Goal: Obtain resource: Obtain resource

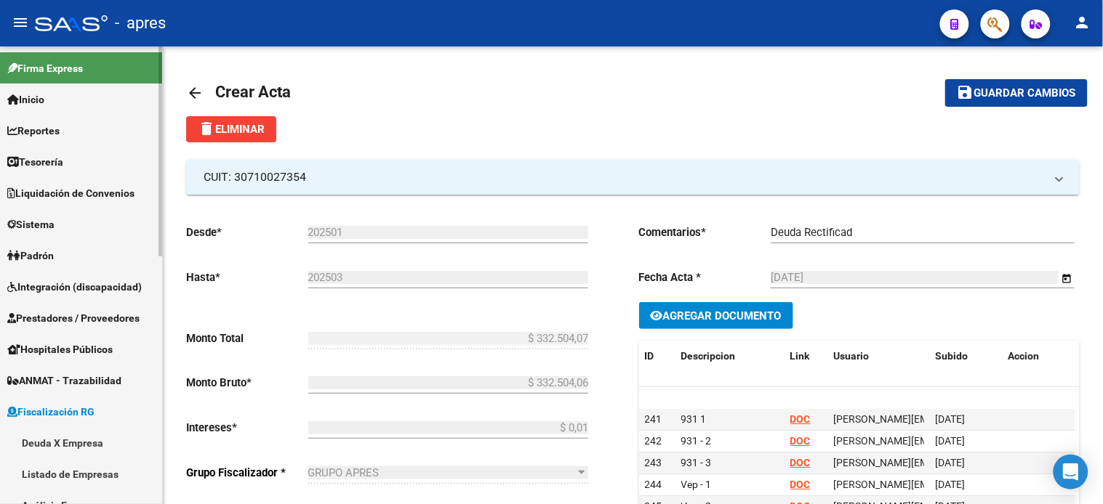
scroll to position [35, 0]
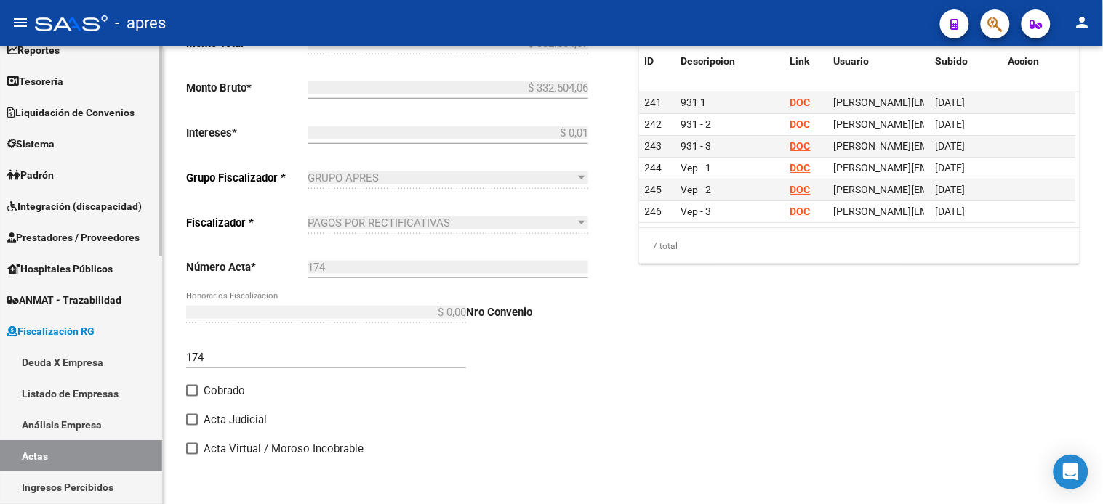
click at [70, 367] on link "Deuda X Empresa" at bounding box center [81, 362] width 162 height 31
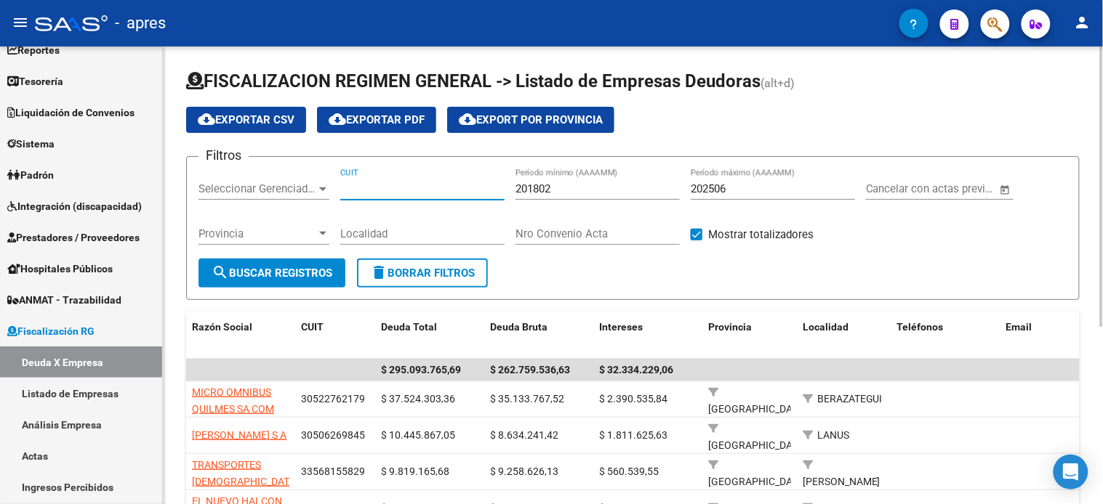
click at [391, 186] on input "CUIT" at bounding box center [422, 188] width 164 height 13
paste input "33-70882526-9"
type input "33-70882526-9"
click at [737, 190] on input "202506" at bounding box center [772, 188] width 164 height 13
type input "202508"
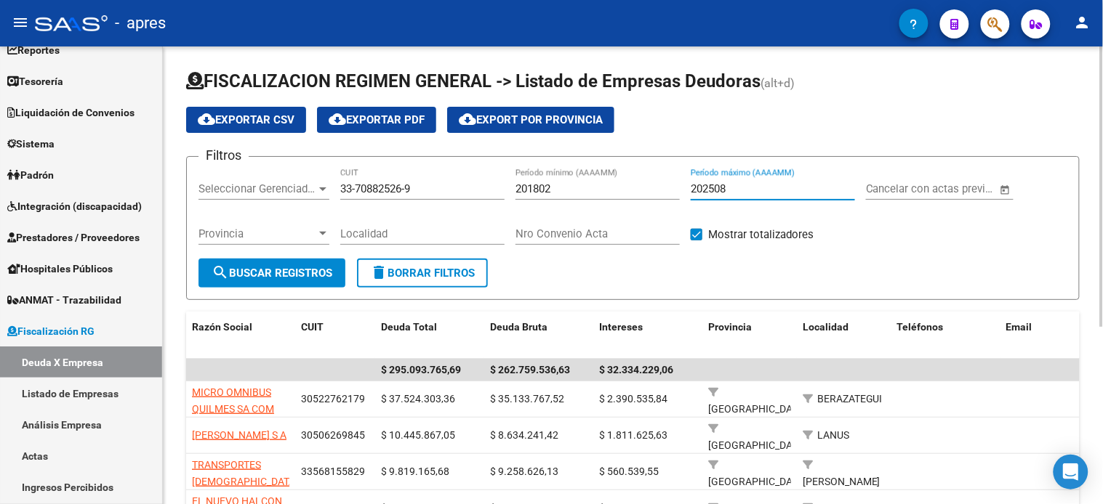
click at [208, 273] on button "search Buscar Registros" at bounding box center [271, 273] width 147 height 29
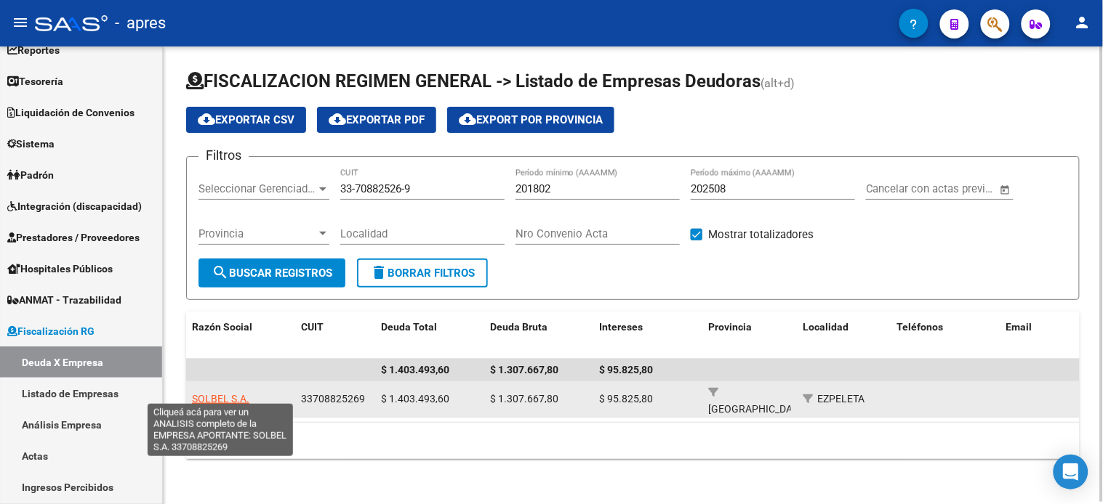
click at [214, 393] on span "SOLBEL S.A." at bounding box center [220, 399] width 57 height 12
type textarea "33708825269"
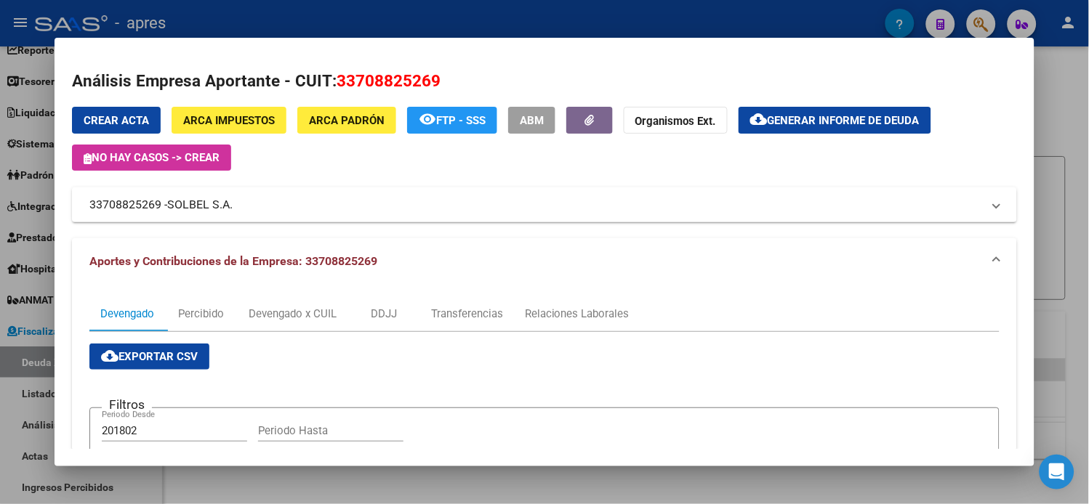
click at [845, 114] on span "Generar informe de deuda" at bounding box center [843, 120] width 152 height 13
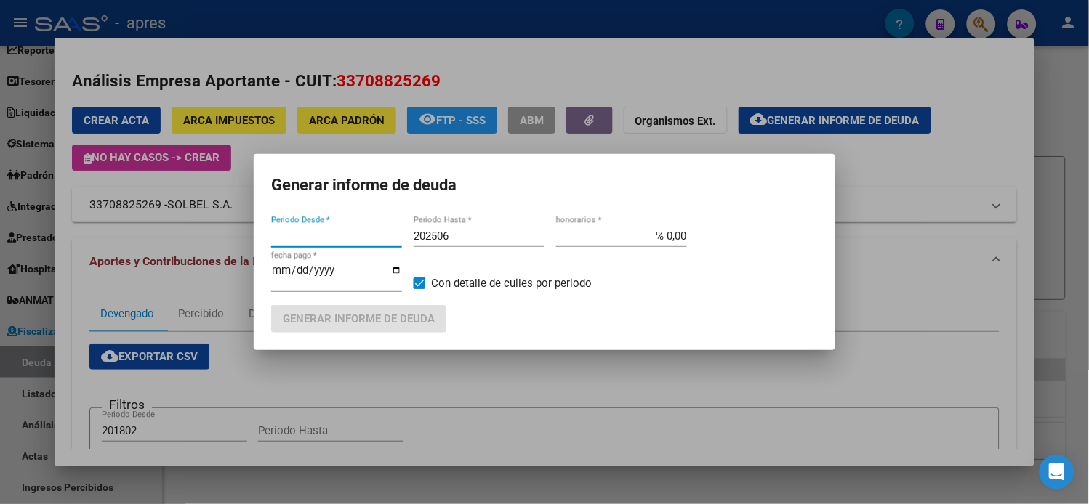
type input "201802"
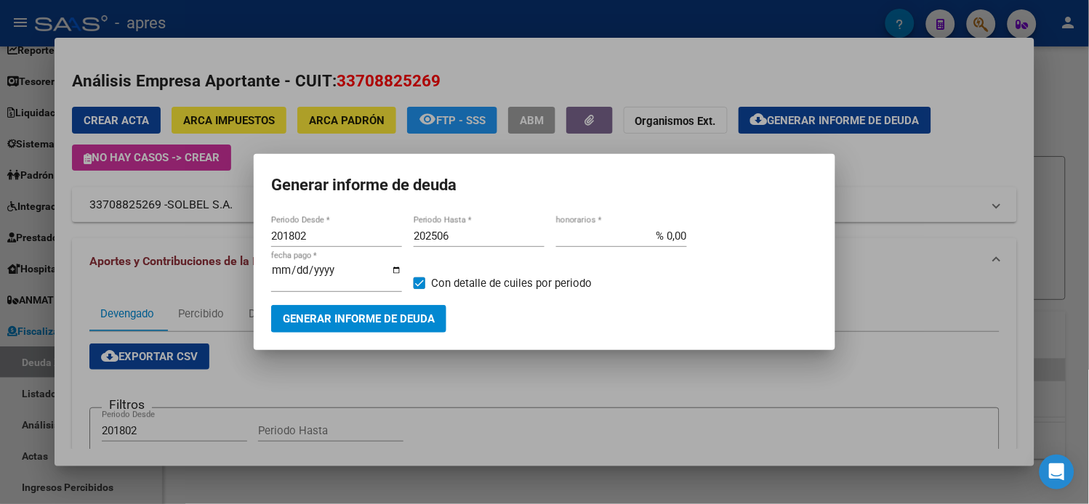
click at [478, 238] on input "202506" at bounding box center [479, 236] width 131 height 13
type input "202508"
click at [416, 305] on button "Generar informe de deuda" at bounding box center [358, 318] width 175 height 27
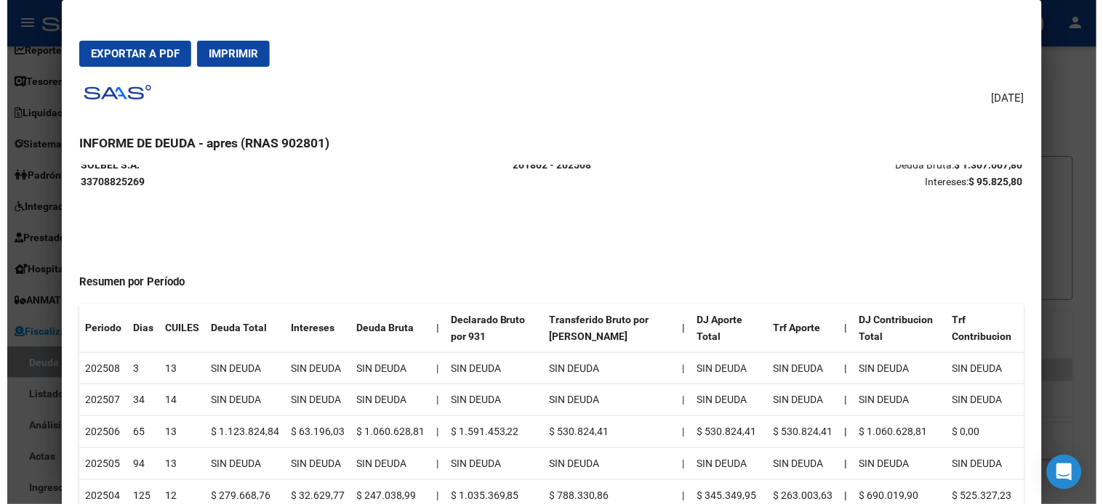
scroll to position [81, 0]
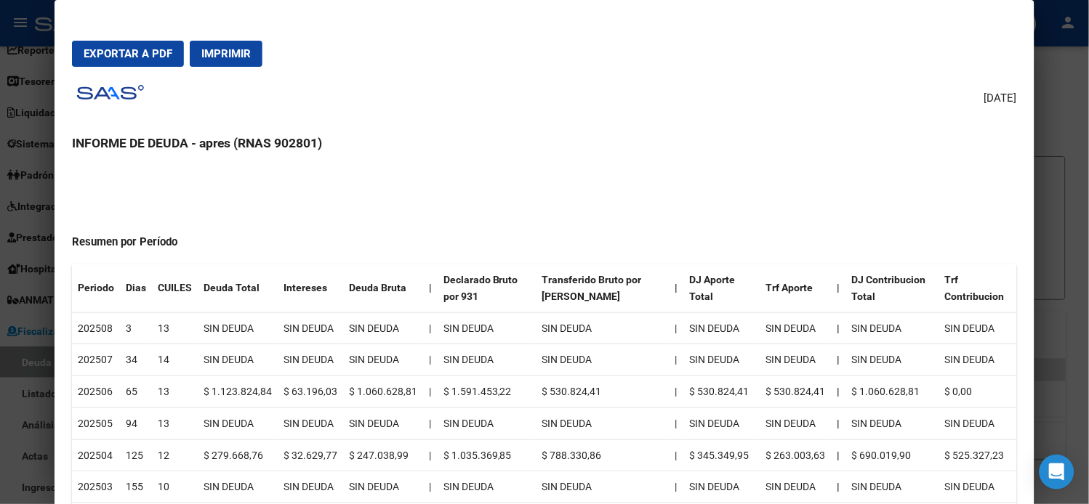
click at [128, 60] on button "Exportar a PDF" at bounding box center [128, 54] width 112 height 26
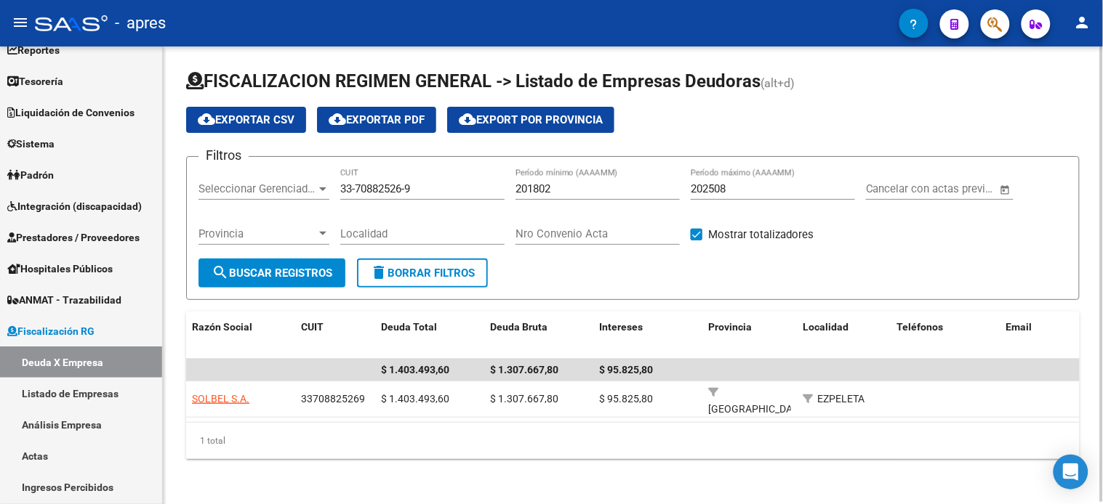
click at [446, 182] on input "33-70882526-9" at bounding box center [422, 188] width 164 height 13
click at [289, 291] on form "Filtros Seleccionar Gerenciador Seleccionar Gerenciador CUIT 201802 Período mín…" at bounding box center [632, 228] width 893 height 144
drag, startPoint x: 259, startPoint y: 264, endPoint x: 40, endPoint y: 30, distance: 320.8
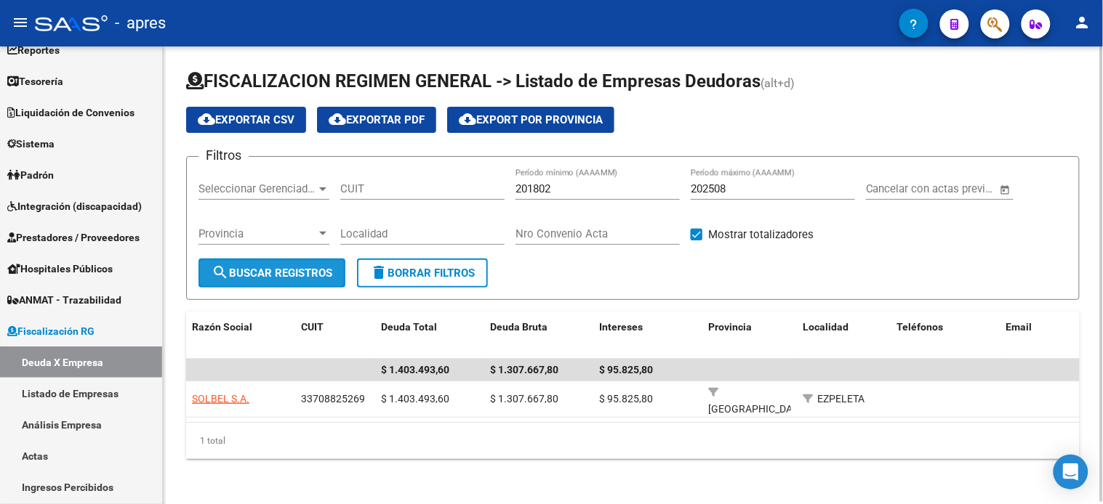
click at [259, 263] on button "search Buscar Registros" at bounding box center [271, 273] width 147 height 29
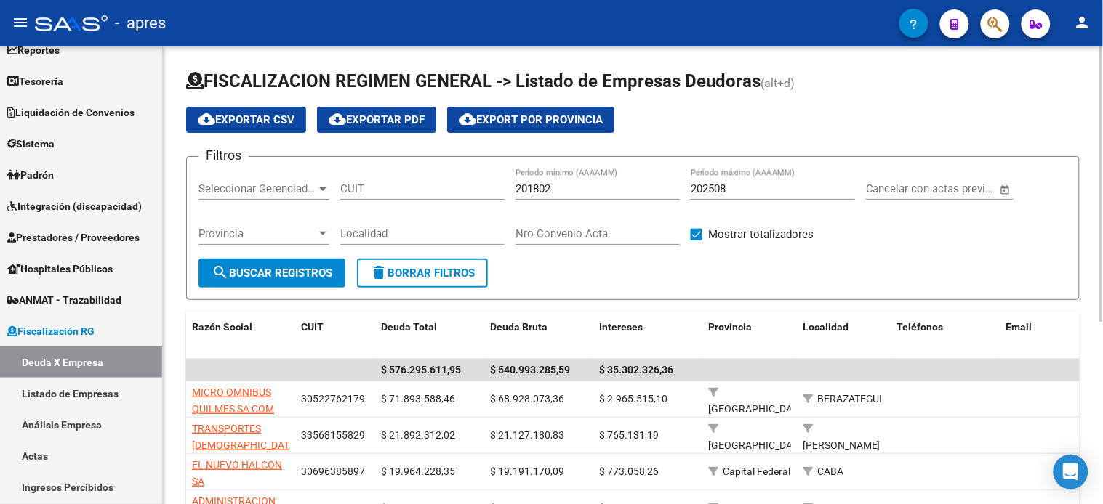
click at [301, 274] on span "search Buscar Registros" at bounding box center [271, 273] width 121 height 13
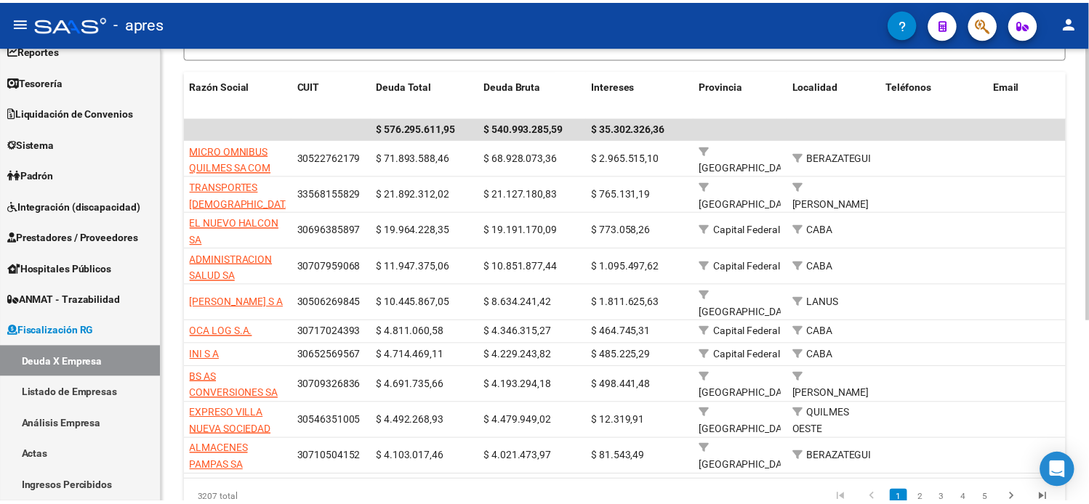
scroll to position [242, 0]
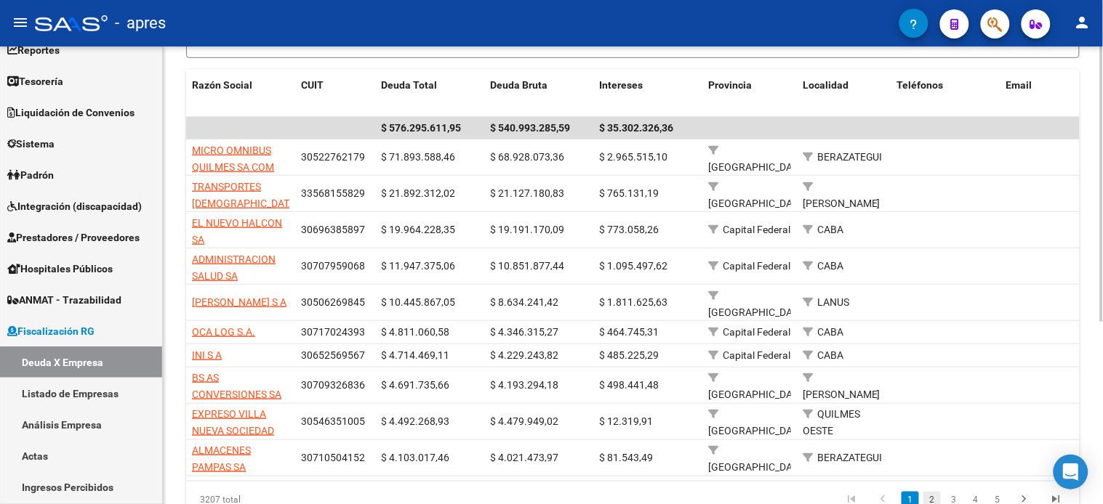
click at [928, 501] on link "2" at bounding box center [931, 500] width 17 height 16
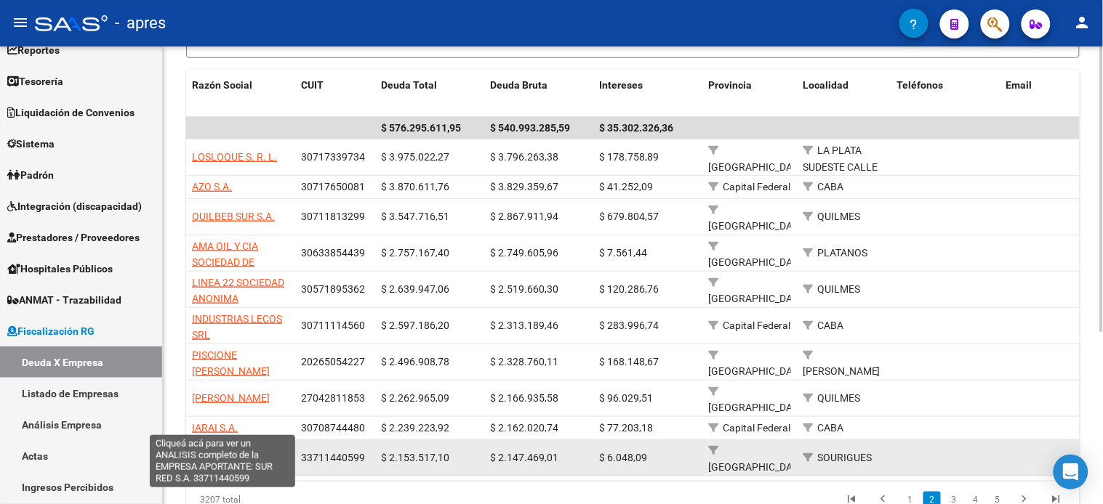
click at [229, 452] on span "SUR RED S.A." at bounding box center [222, 458] width 60 height 12
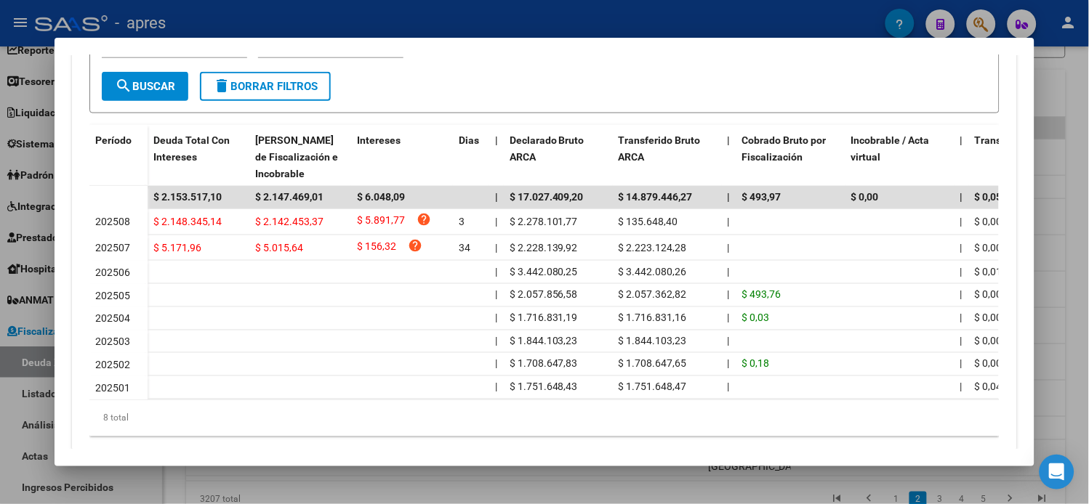
scroll to position [424, 0]
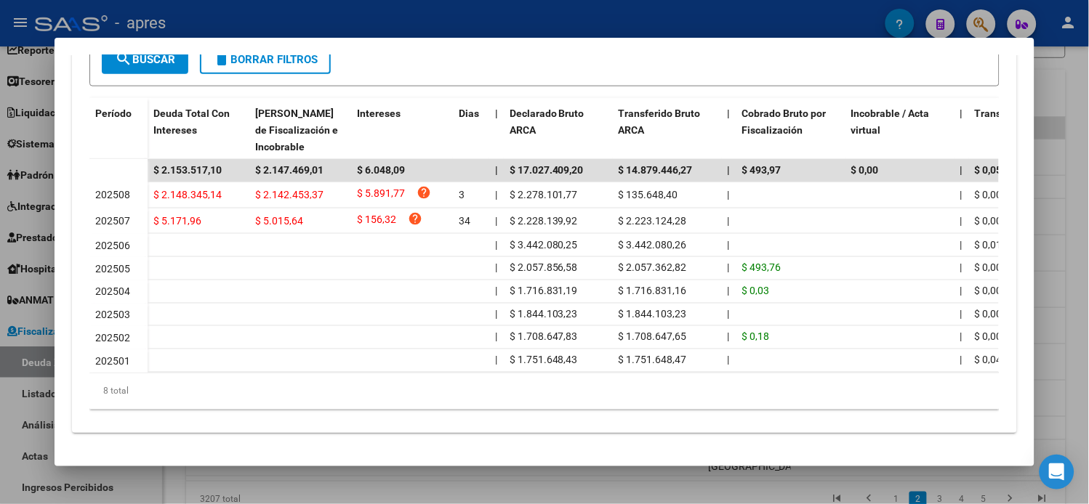
click at [39, 221] on div at bounding box center [544, 252] width 1089 height 504
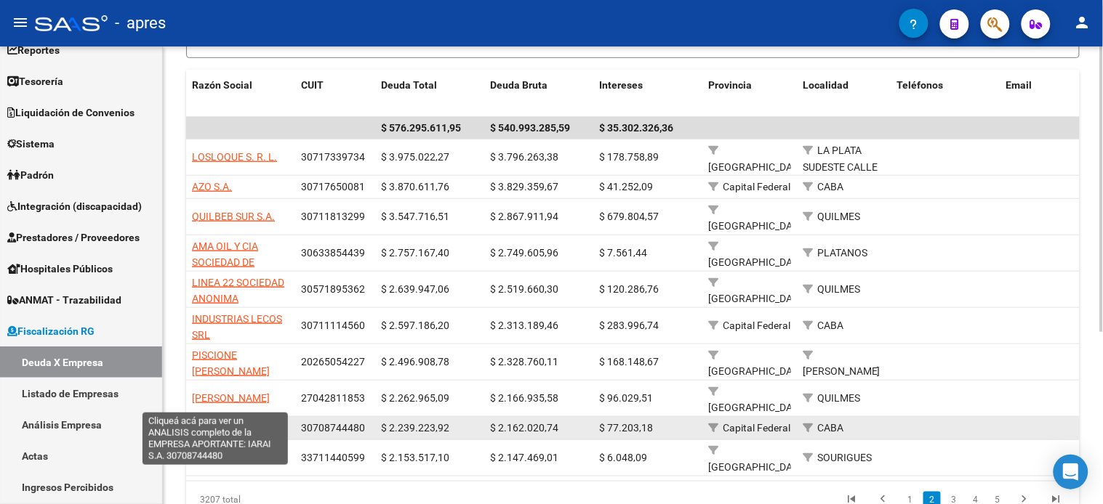
click at [215, 422] on span "IARAI S.A." at bounding box center [215, 428] width 46 height 12
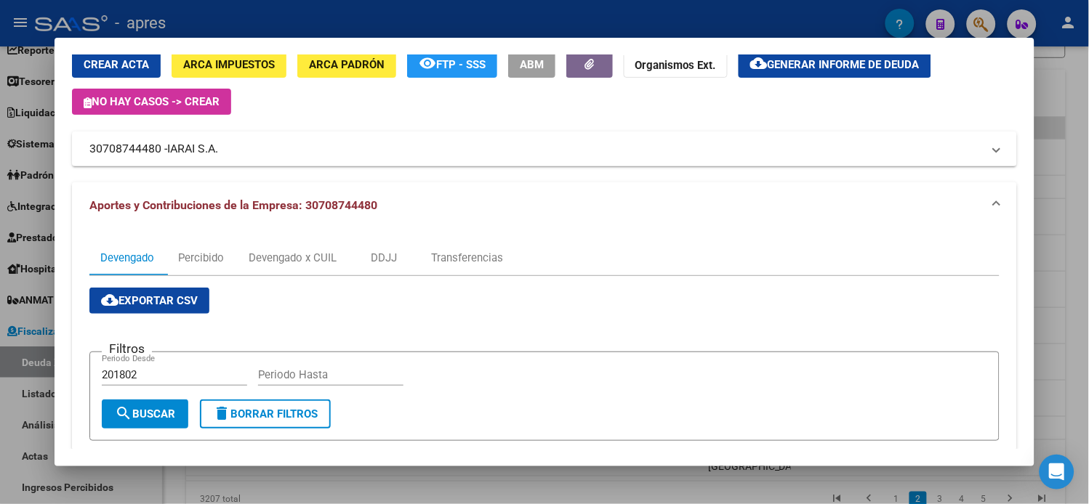
scroll to position [52, 0]
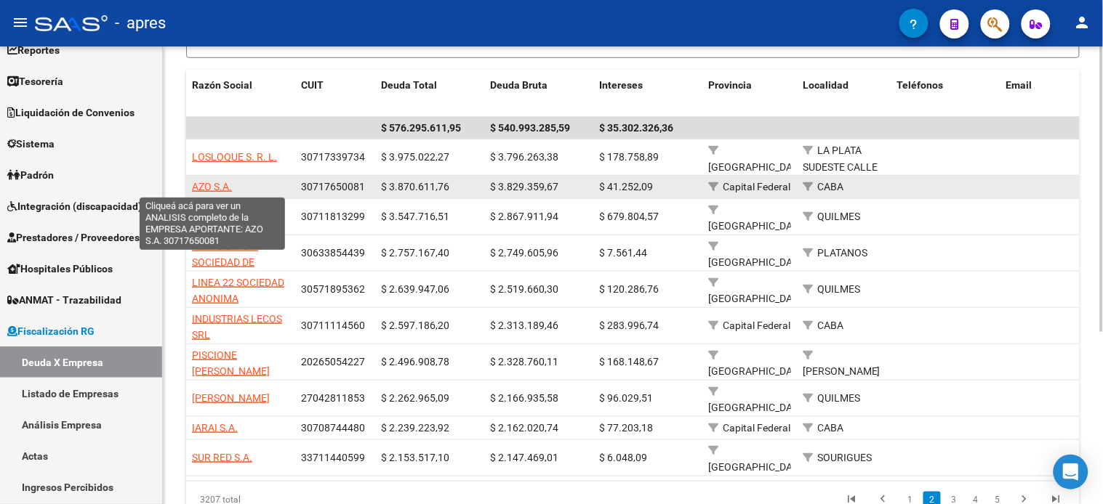
click at [207, 187] on span "AZO S.A." at bounding box center [212, 187] width 40 height 12
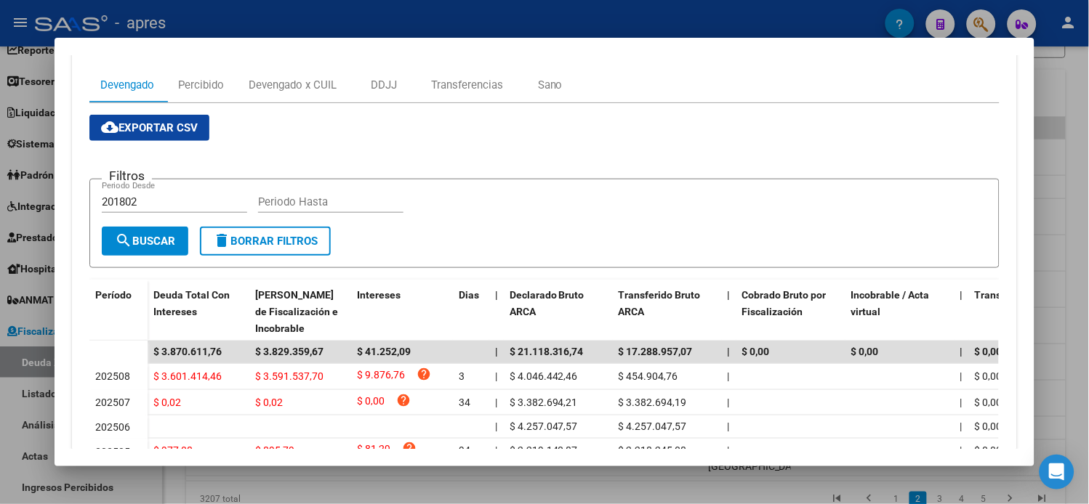
scroll to position [323, 0]
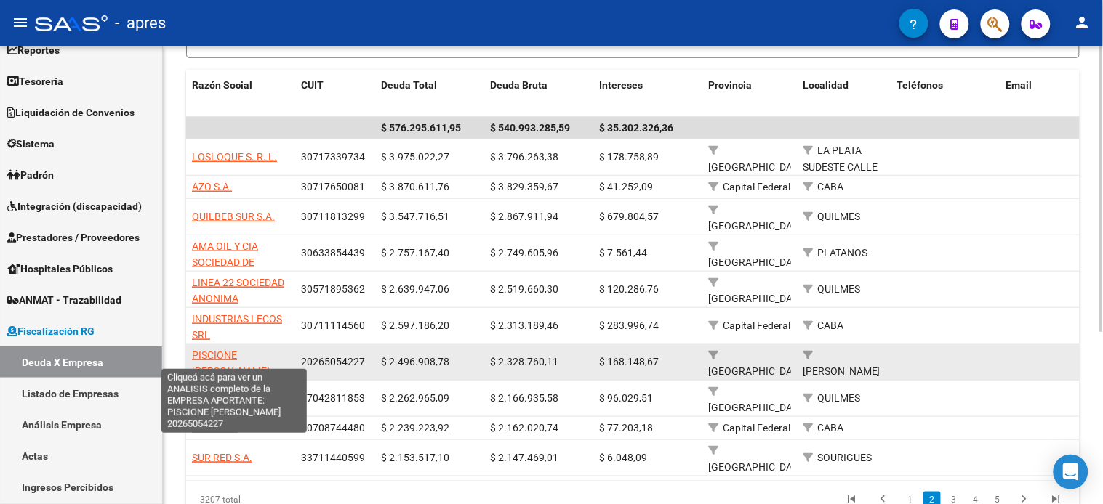
click at [250, 350] on span "PISCIONE [PERSON_NAME]" at bounding box center [231, 364] width 78 height 28
type textarea "20265054227"
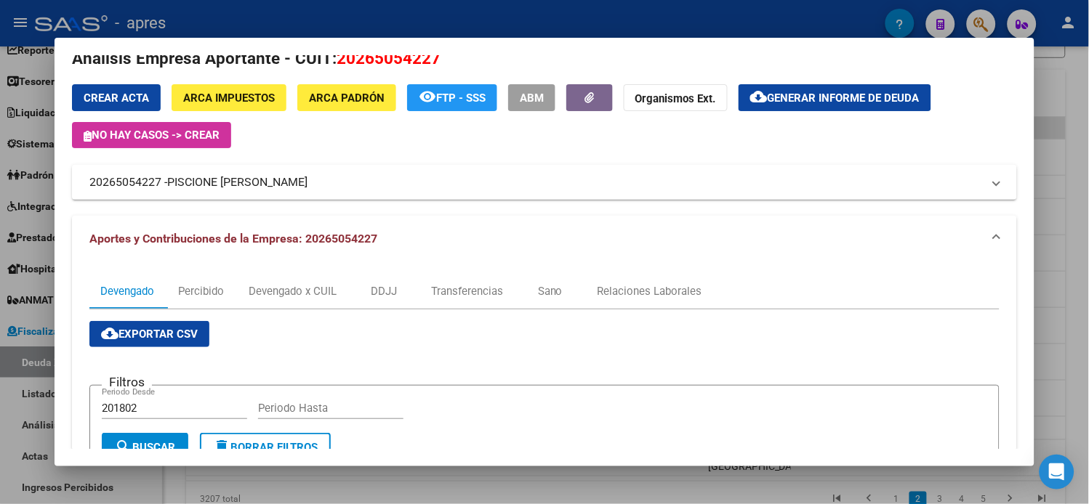
scroll to position [0, 0]
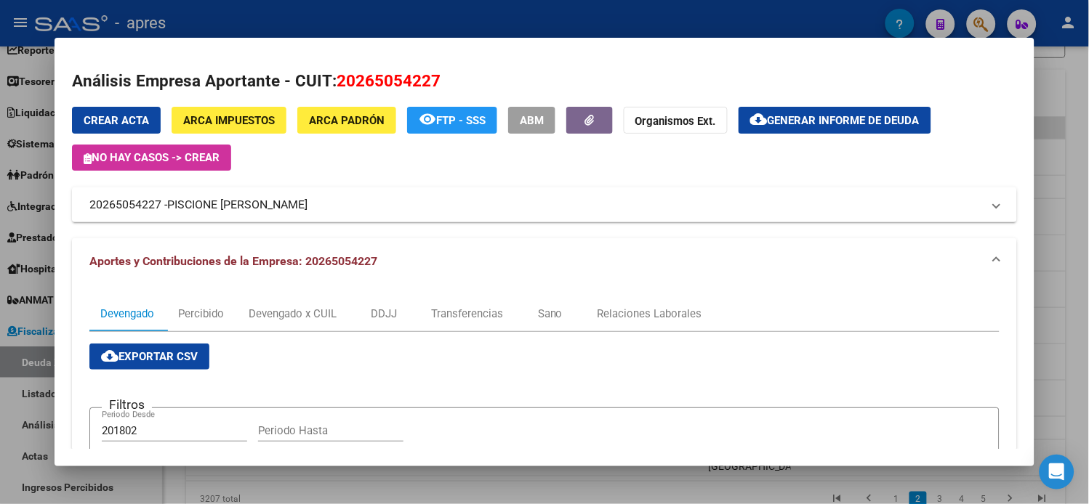
click at [821, 113] on span "cloud_download Generar informe de deuda" at bounding box center [834, 119] width 169 height 13
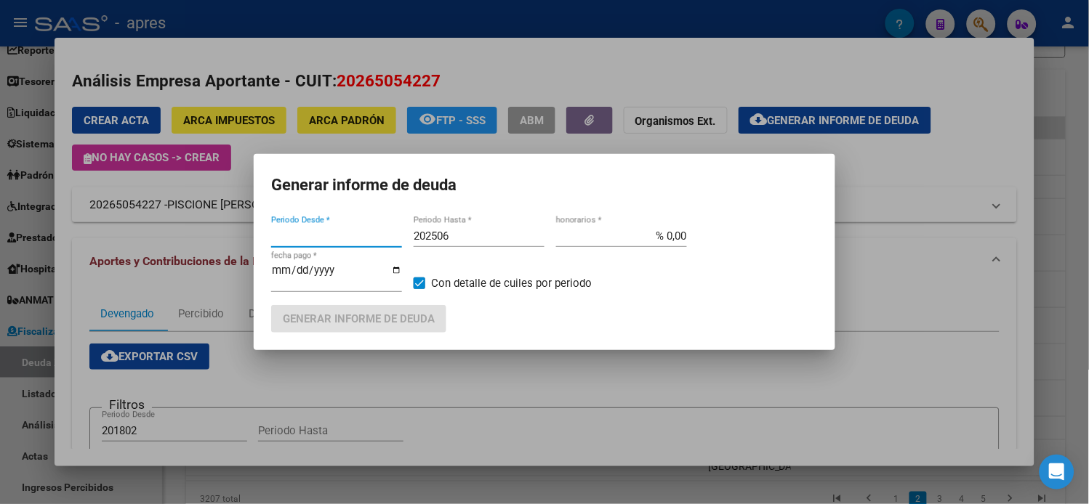
click at [466, 243] on input "202506" at bounding box center [479, 236] width 131 height 13
type input "201802"
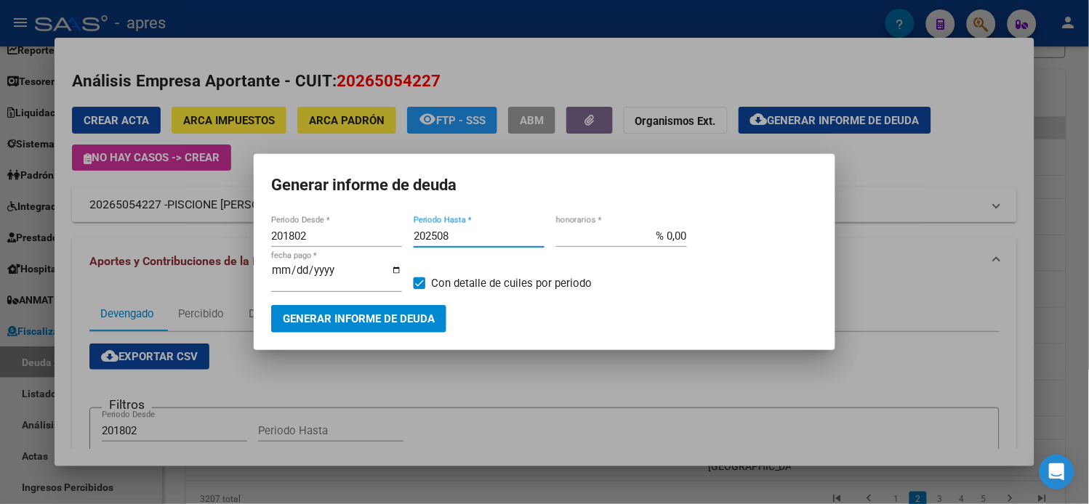
type input "202508"
click at [412, 313] on span "Generar informe de deuda" at bounding box center [359, 319] width 152 height 13
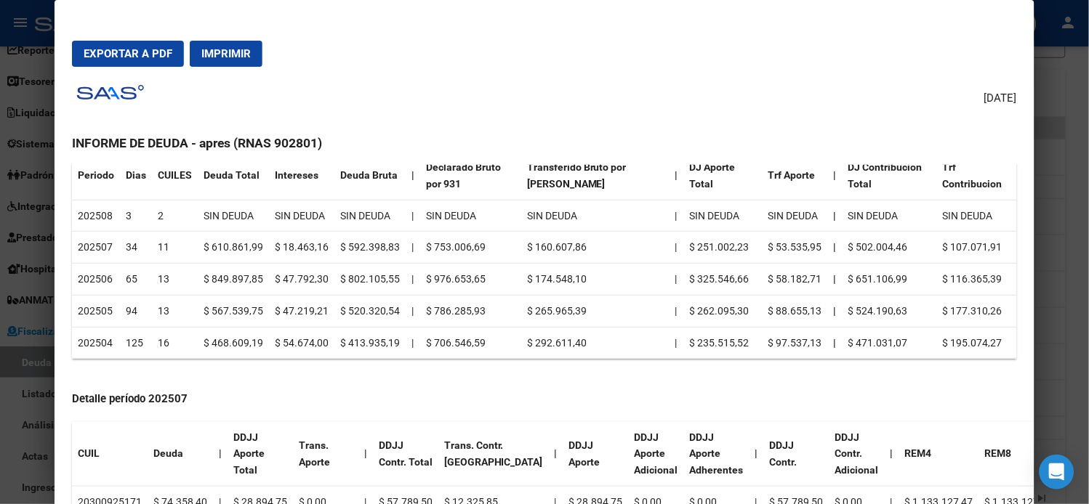
scroll to position [311, 0]
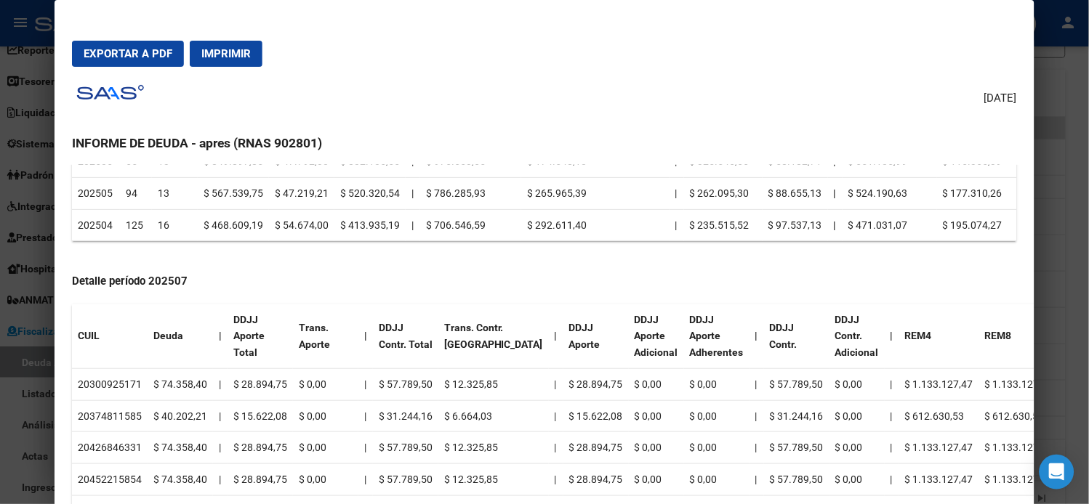
click at [111, 376] on td "20300925171" at bounding box center [110, 384] width 76 height 32
copy td "20300925171"
click at [117, 411] on td "20374811585" at bounding box center [110, 416] width 76 height 32
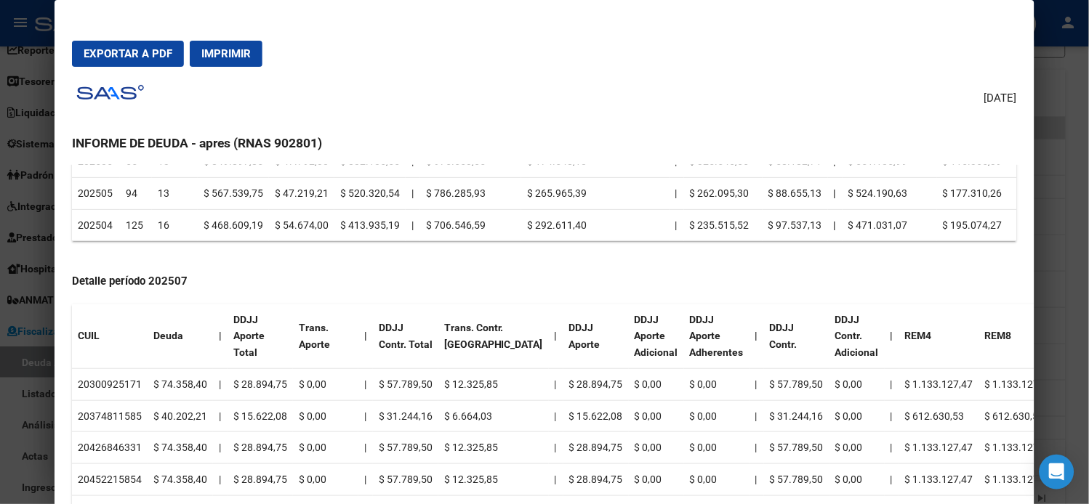
copy td "20374811585"
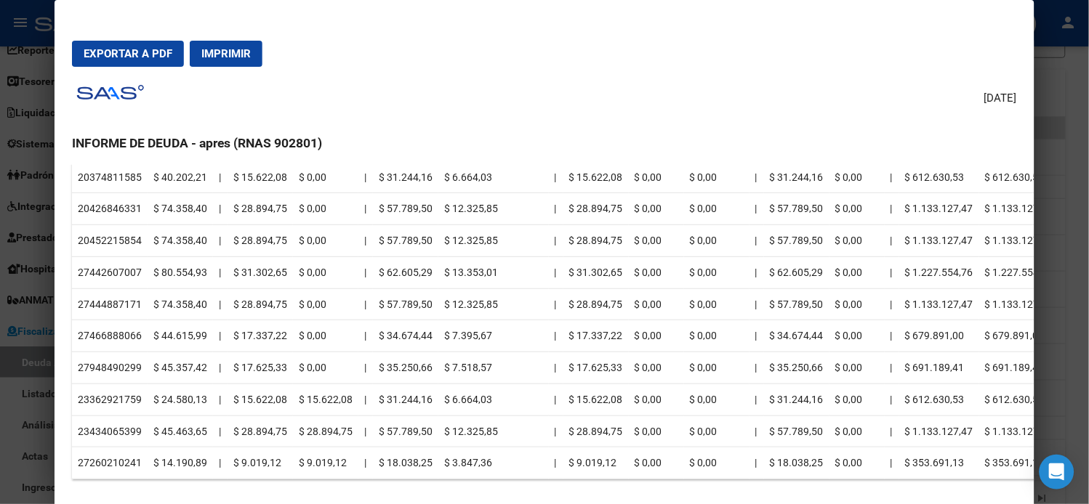
scroll to position [554, 0]
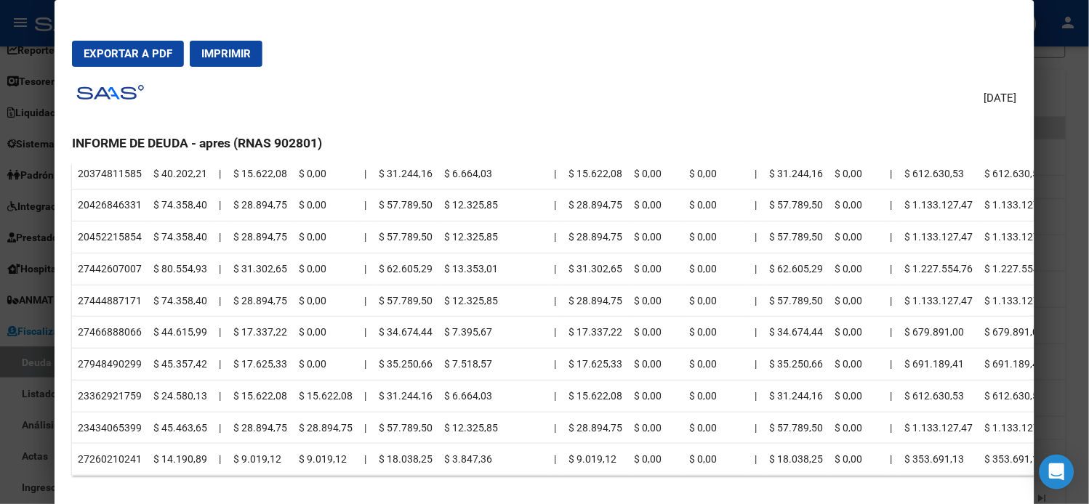
click at [105, 209] on td "20426846331" at bounding box center [110, 206] width 76 height 32
click at [104, 206] on td "20426846331" at bounding box center [110, 206] width 76 height 32
copy td "20426846331"
click at [99, 235] on td "20452215854" at bounding box center [110, 238] width 76 height 32
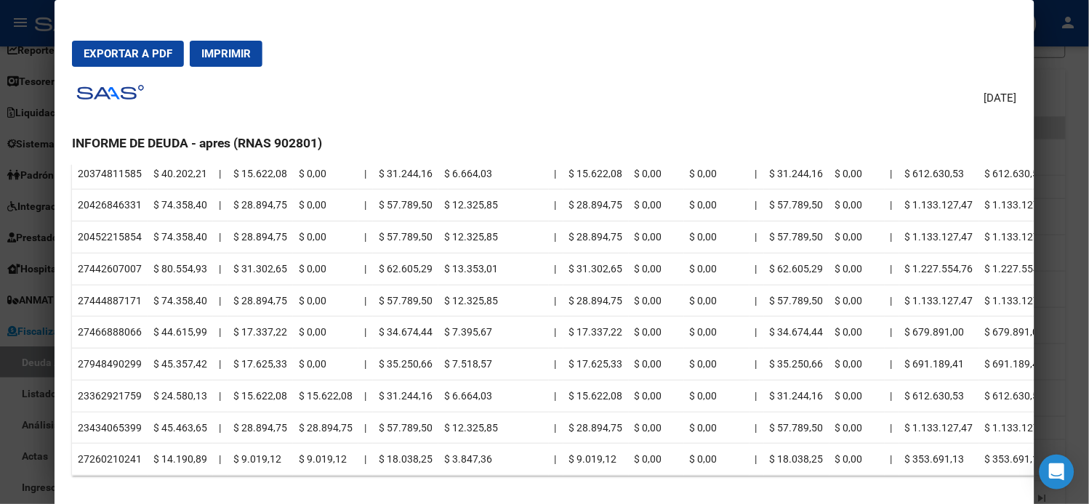
click at [99, 235] on td "20452215854" at bounding box center [110, 238] width 76 height 32
copy td "20452215854"
click at [120, 265] on td "27442607007" at bounding box center [110, 269] width 76 height 32
copy td "27442607007"
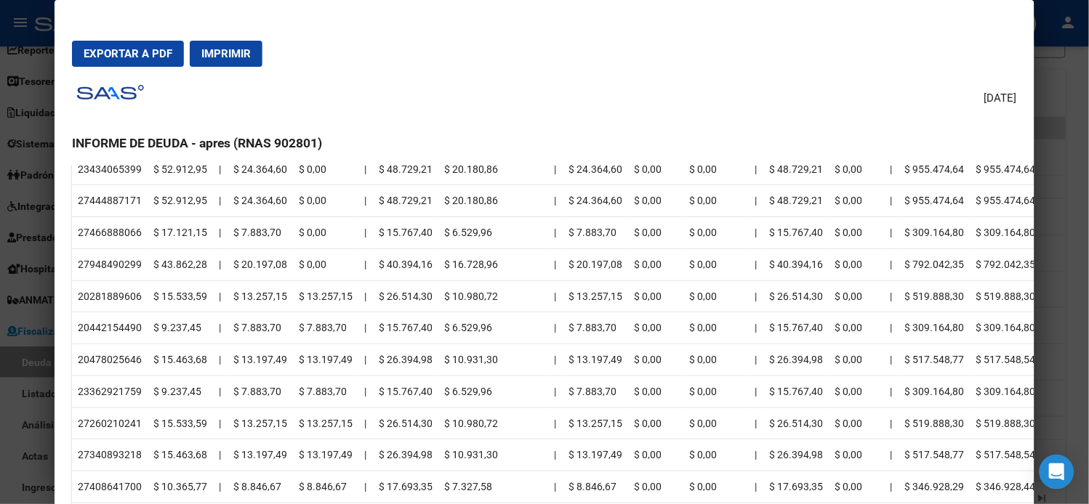
scroll to position [2286, 0]
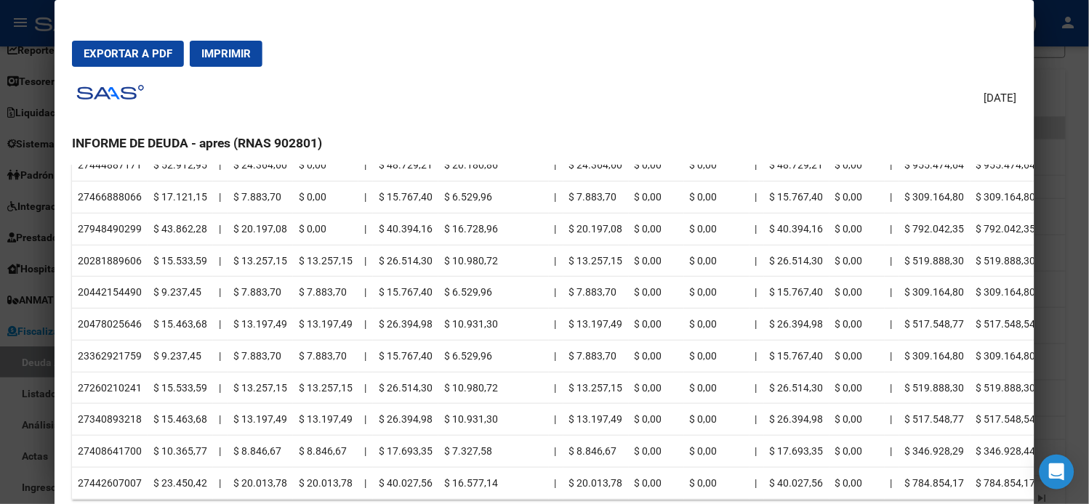
click at [121, 476] on td "27442607007" at bounding box center [110, 483] width 76 height 32
copy td "27442607007"
click at [97, 454] on td "27408641700" at bounding box center [110, 452] width 76 height 32
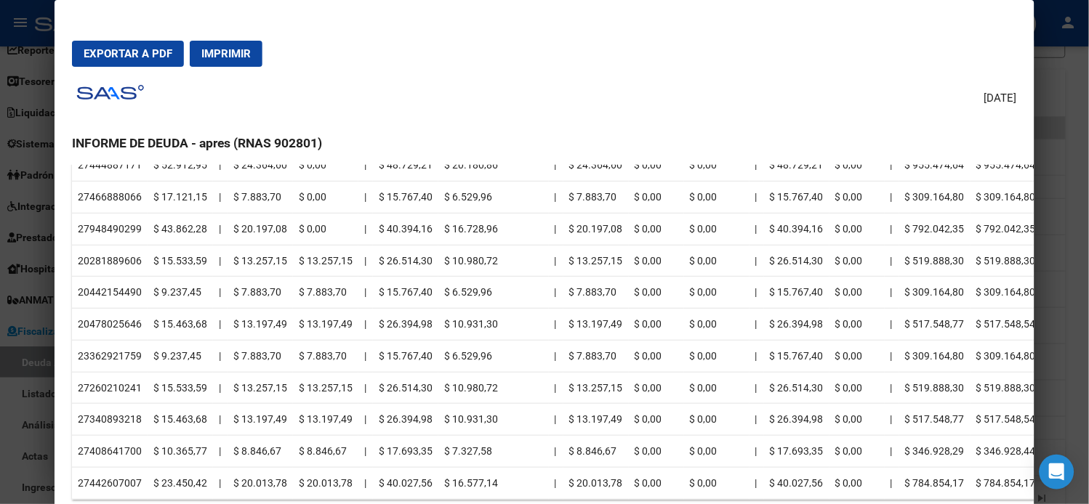
copy td "27408641700"
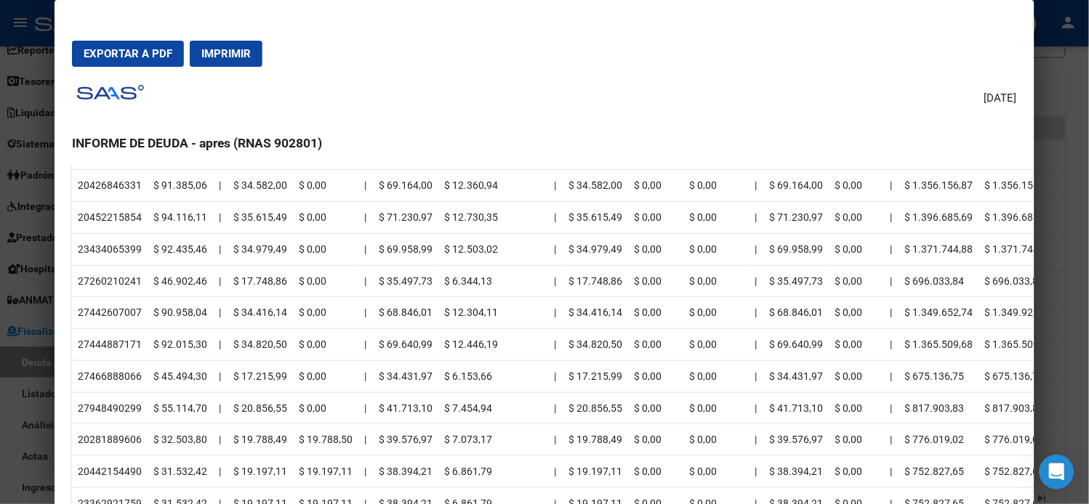
scroll to position [993, 0]
